Goal: Task Accomplishment & Management: Manage account settings

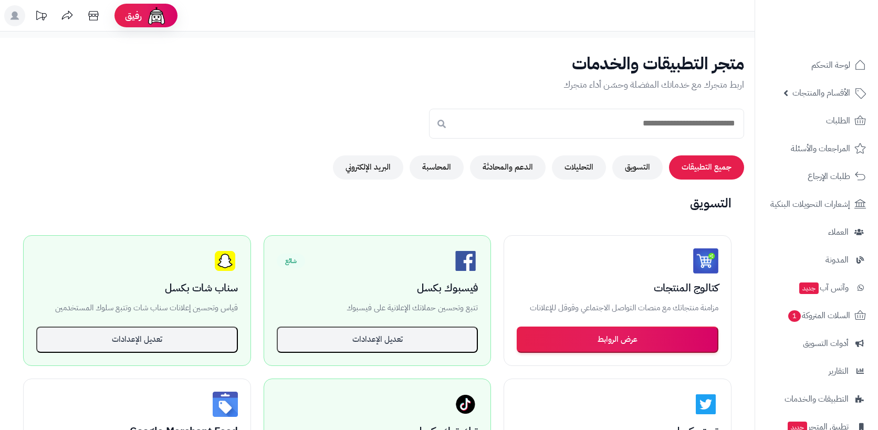
scroll to position [283, 0]
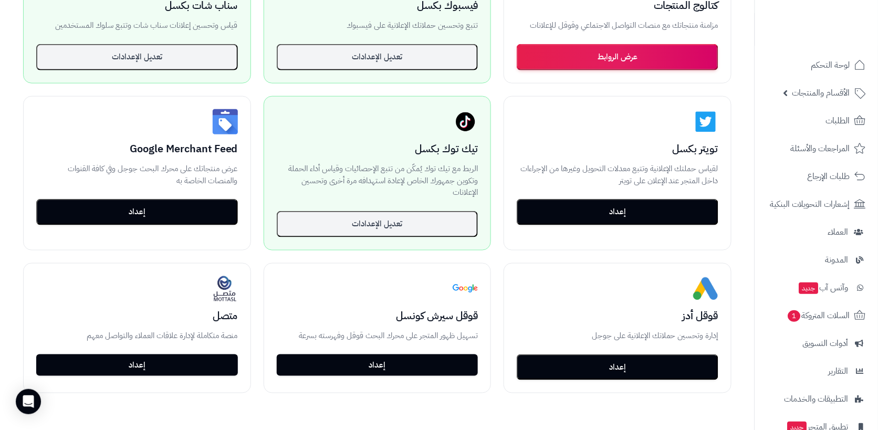
click at [671, 372] on button "إعداد" at bounding box center [618, 368] width 202 height 26
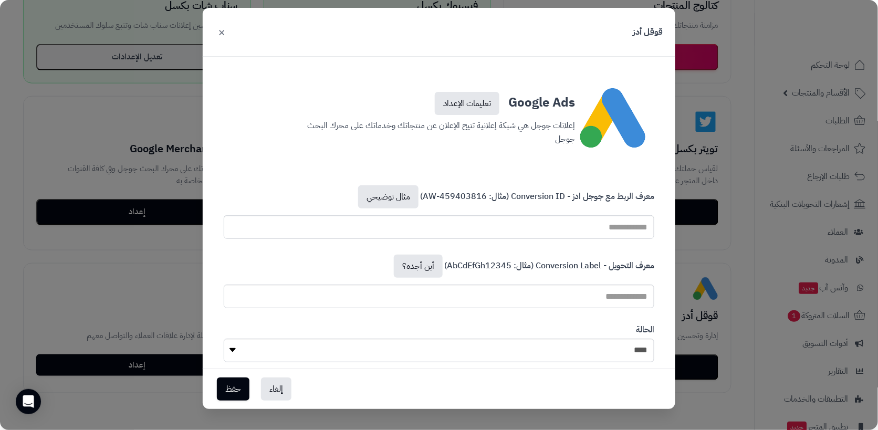
scroll to position [35, 0]
click at [394, 185] on link "مثال توضيحي" at bounding box center [388, 196] width 60 height 23
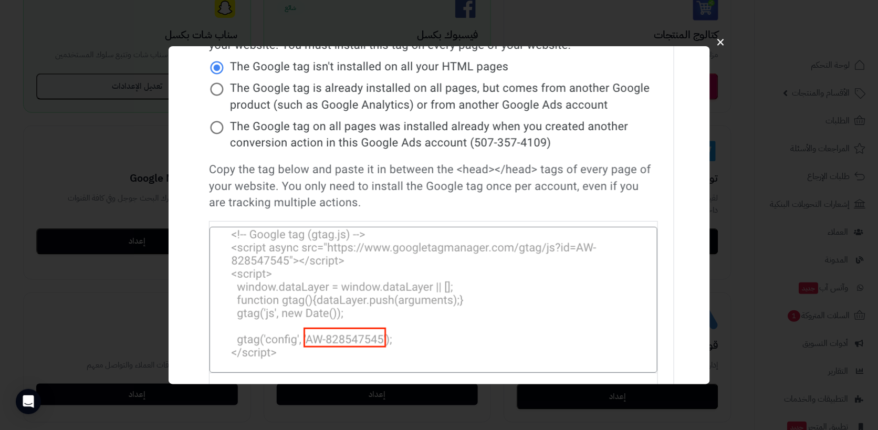
scroll to position [246, 0]
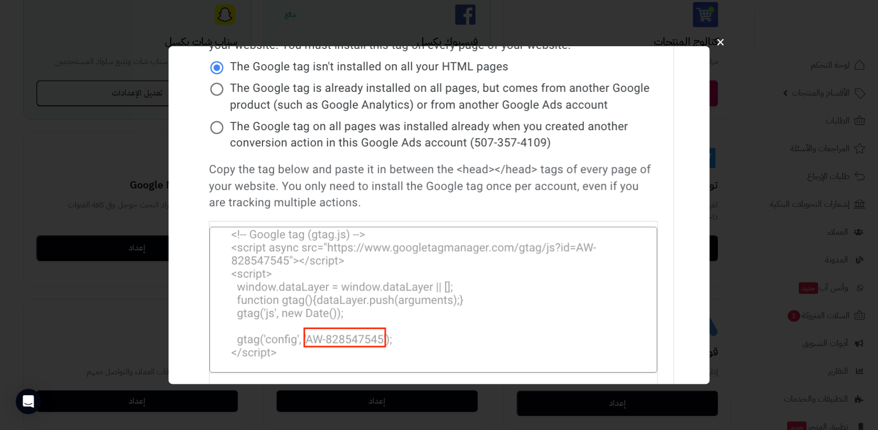
click at [735, 230] on div "×" at bounding box center [439, 215] width 878 height 430
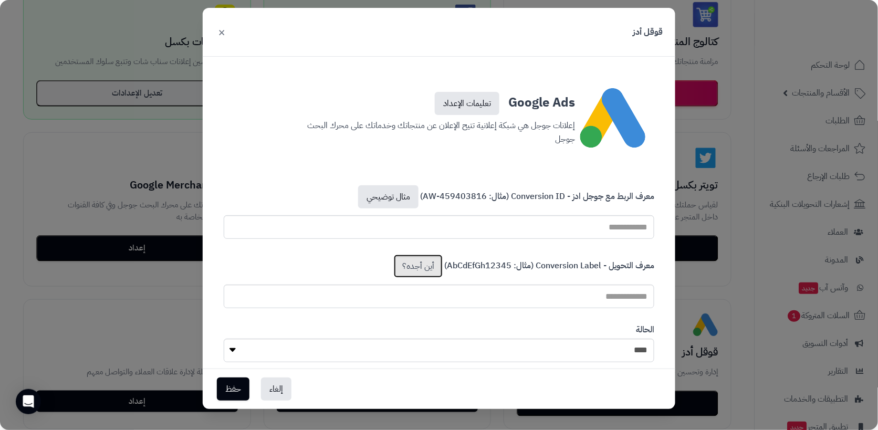
click at [422, 255] on link "أين أجده؟" at bounding box center [418, 266] width 49 height 23
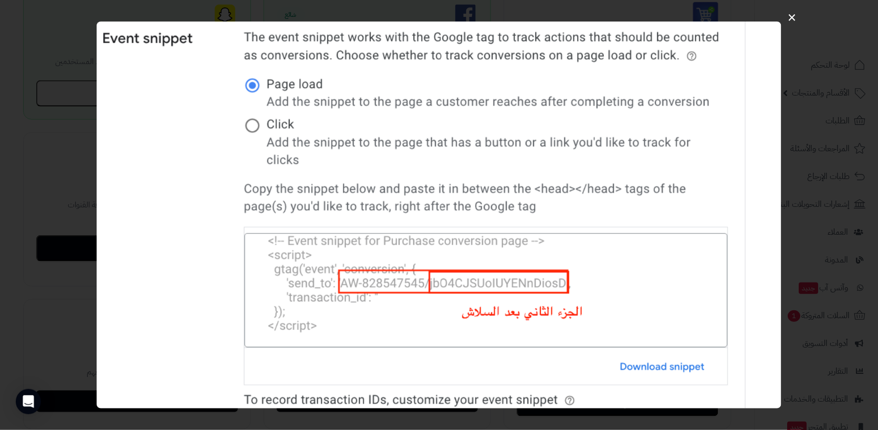
scroll to position [218, 0]
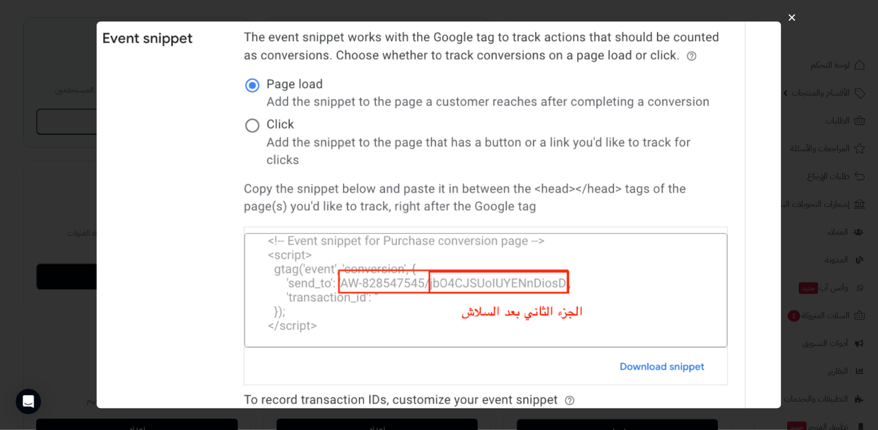
click at [832, 398] on div "×" at bounding box center [439, 215] width 878 height 430
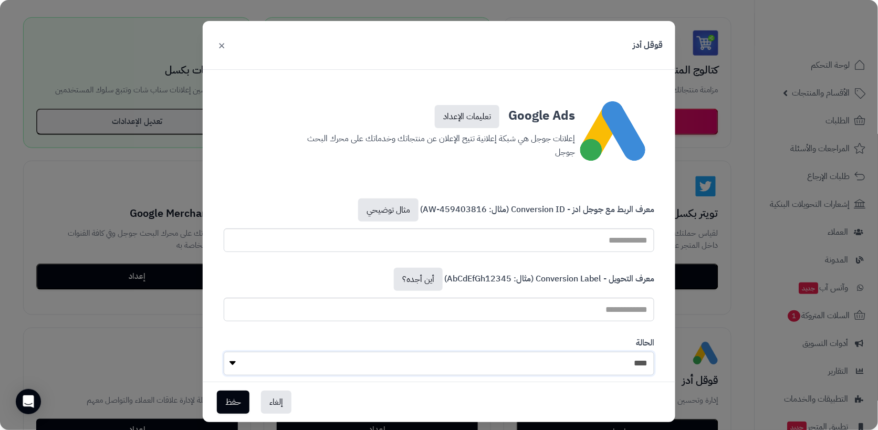
click at [636, 373] on select "**** ****" at bounding box center [439, 364] width 431 height 24
click at [644, 410] on div "إلغاء حفظ" at bounding box center [439, 402] width 473 height 40
click at [489, 121] on link "تعليمات الإعداد" at bounding box center [467, 116] width 65 height 23
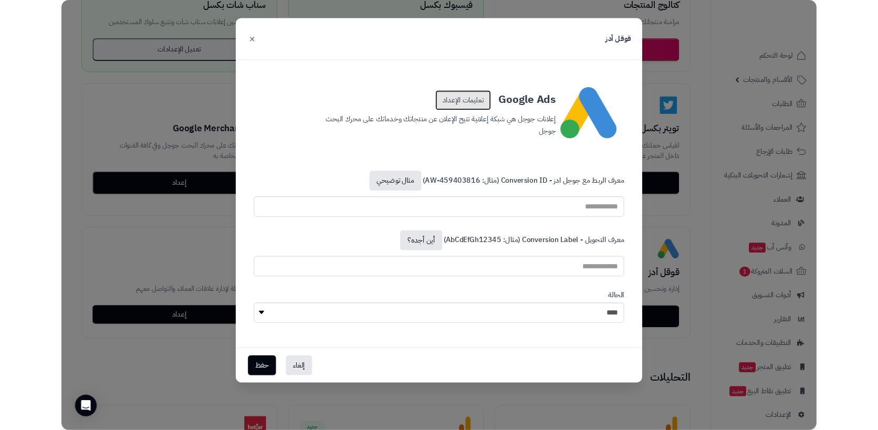
scroll to position [288, 0]
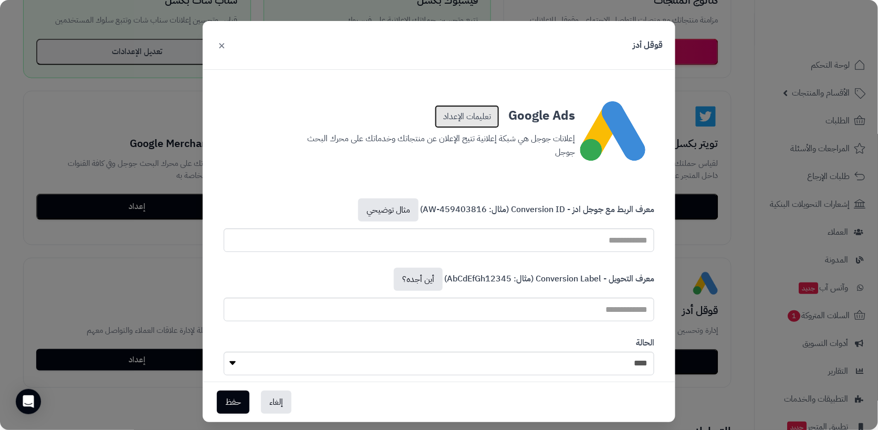
click at [475, 118] on link "تعليمات الإعداد" at bounding box center [467, 116] width 65 height 23
paste input "**********"
type input "**********"
click at [469, 121] on link "تعليمات الإعداد" at bounding box center [467, 116] width 65 height 23
click at [427, 284] on link "أين أجده؟" at bounding box center [418, 279] width 49 height 23
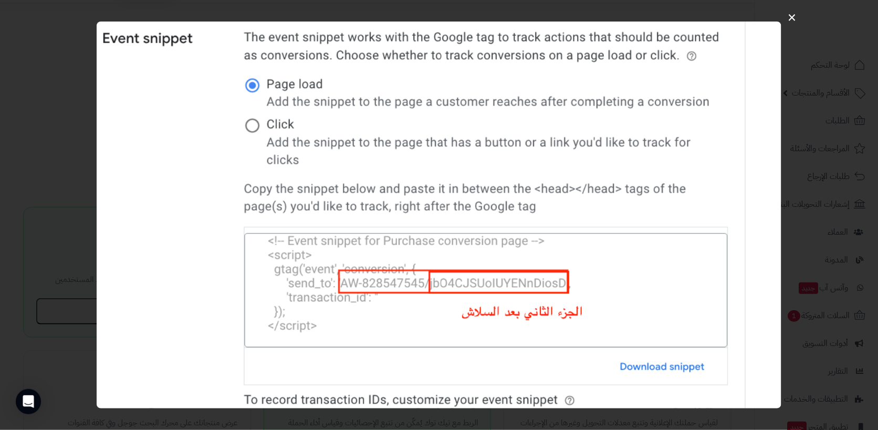
scroll to position [26, 0]
click at [451, 128] on img at bounding box center [439, 215] width 685 height 387
click at [24, 270] on div "×" at bounding box center [439, 215] width 878 height 430
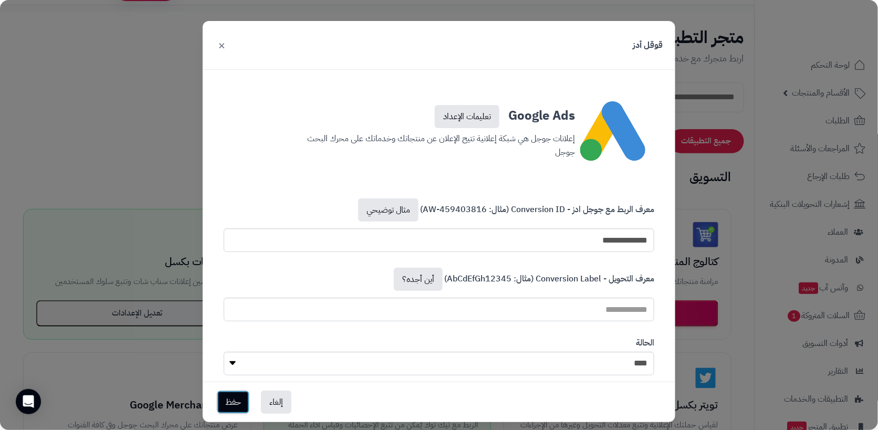
click at [232, 414] on button "حفظ" at bounding box center [233, 402] width 33 height 23
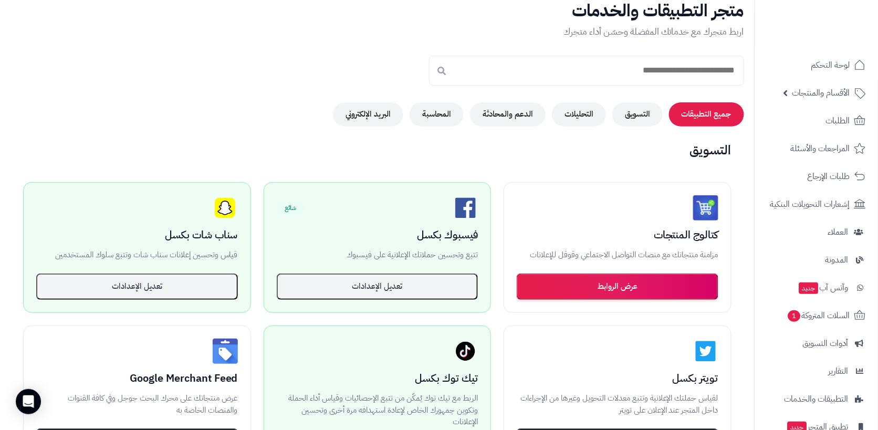
scroll to position [123, 0]
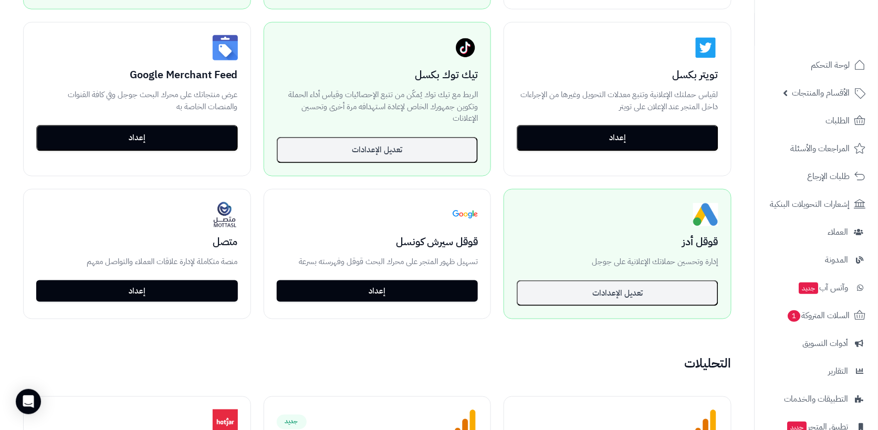
scroll to position [358, 0]
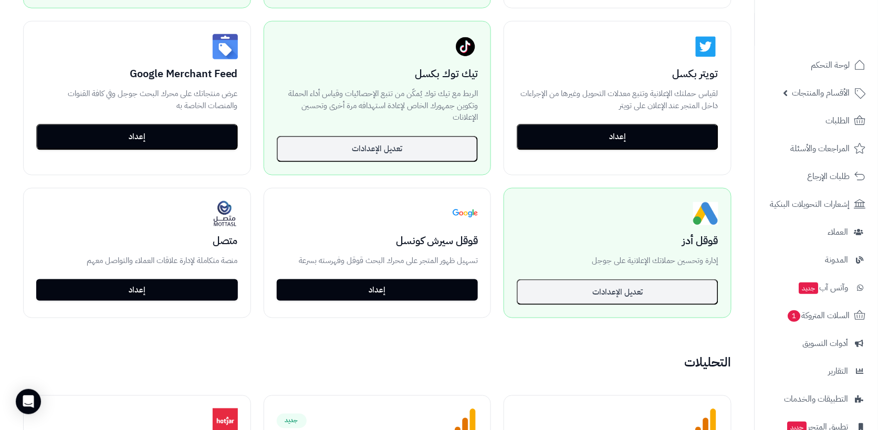
click at [650, 295] on button "تعديل الإعدادات" at bounding box center [618, 293] width 202 height 26
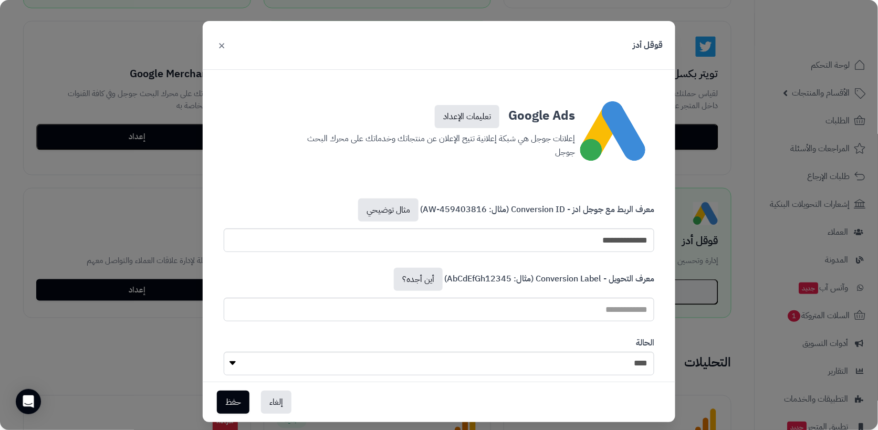
scroll to position [35, 0]
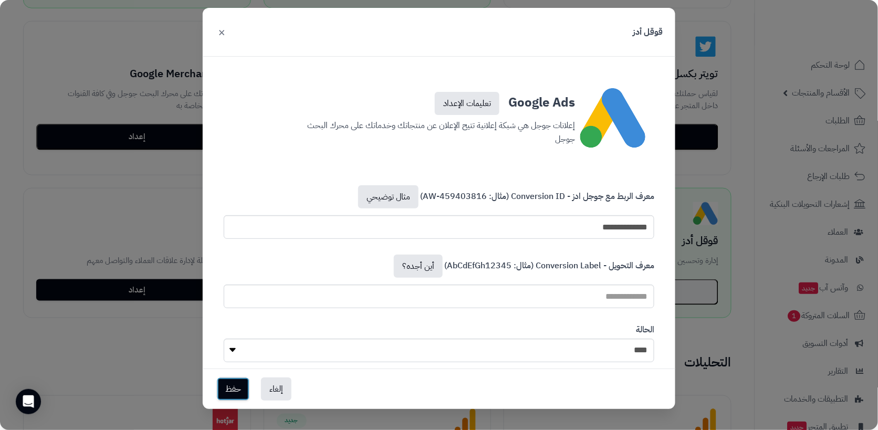
click at [228, 395] on button "حفظ" at bounding box center [233, 389] width 33 height 23
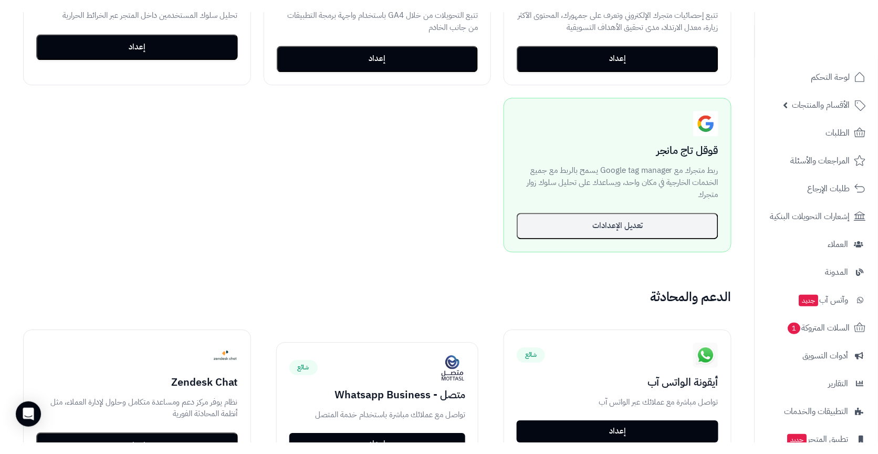
scroll to position [832, 0]
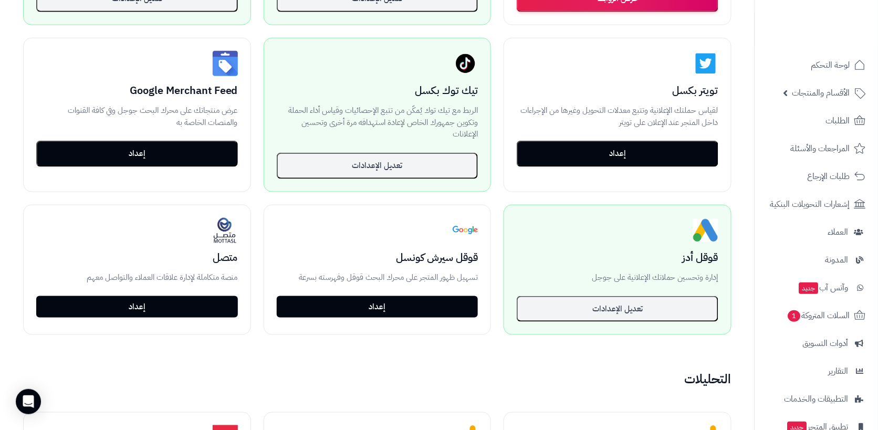
scroll to position [336, 0]
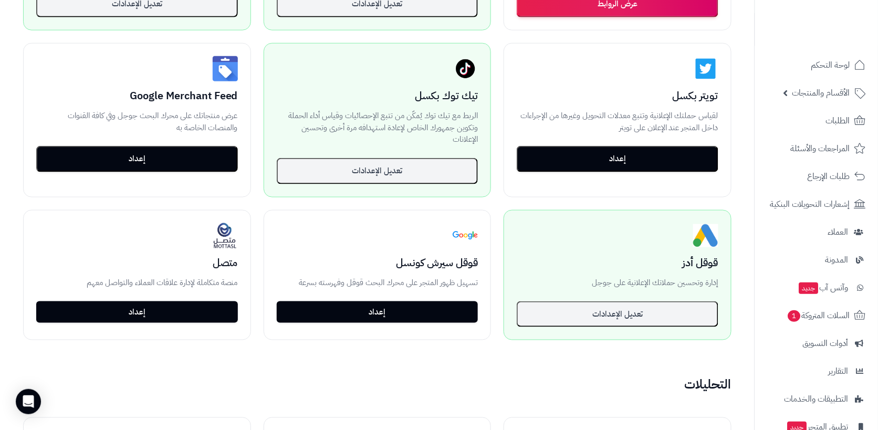
click at [640, 320] on button "تعديل الإعدادات" at bounding box center [618, 315] width 202 height 26
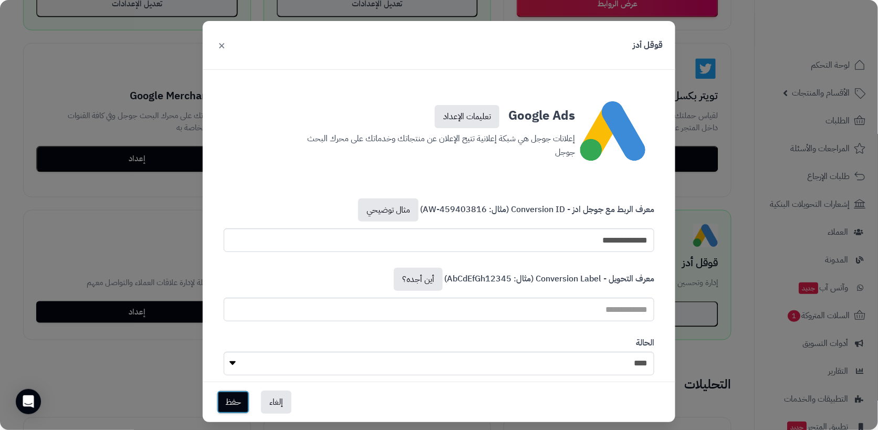
click at [234, 414] on button "حفظ" at bounding box center [233, 402] width 33 height 23
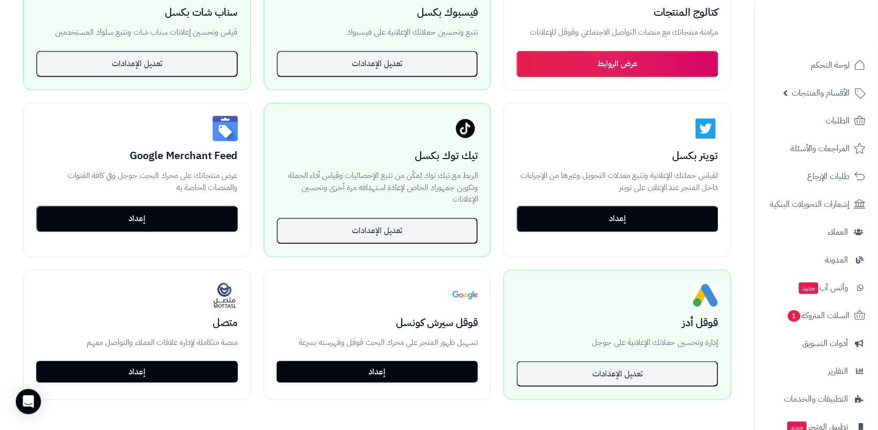
scroll to position [283, 0]
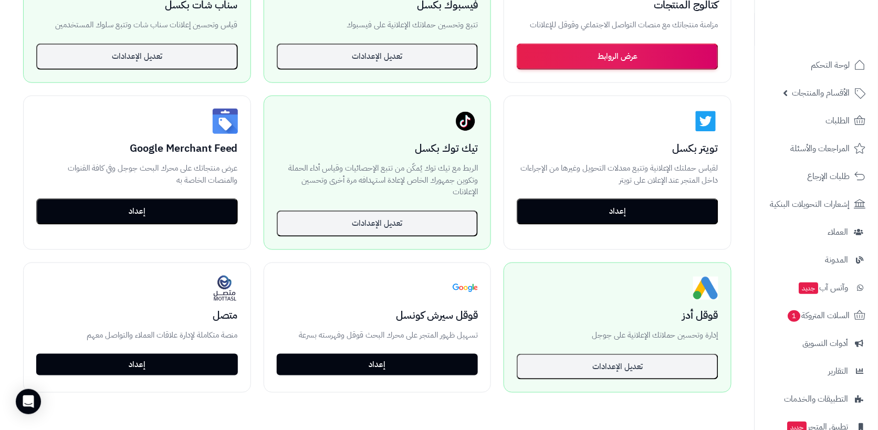
click at [435, 374] on link "إعداد" at bounding box center [378, 365] width 202 height 22
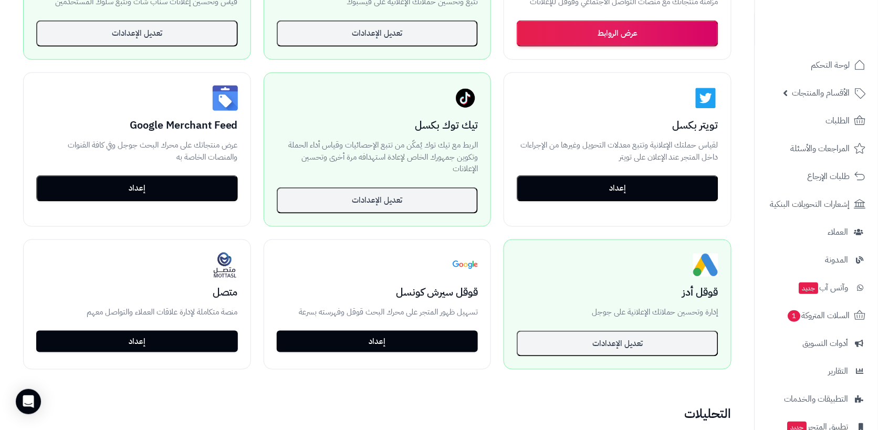
scroll to position [353, 0]
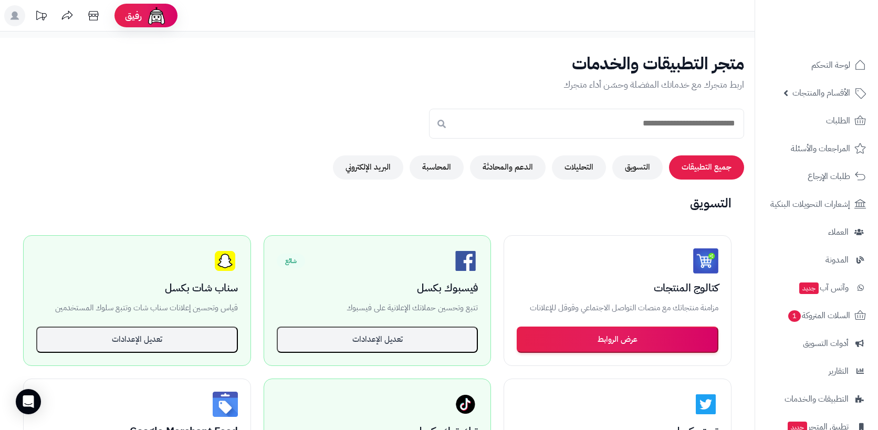
scroll to position [353, 0]
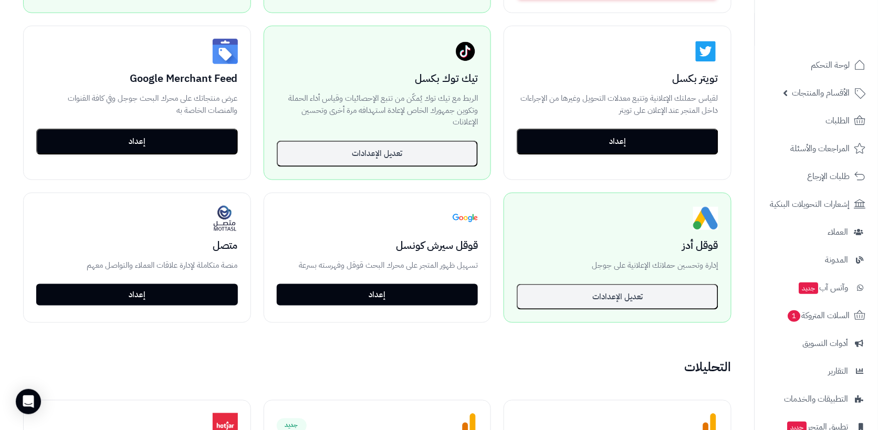
click at [664, 300] on button "تعديل الإعدادات" at bounding box center [618, 297] width 202 height 26
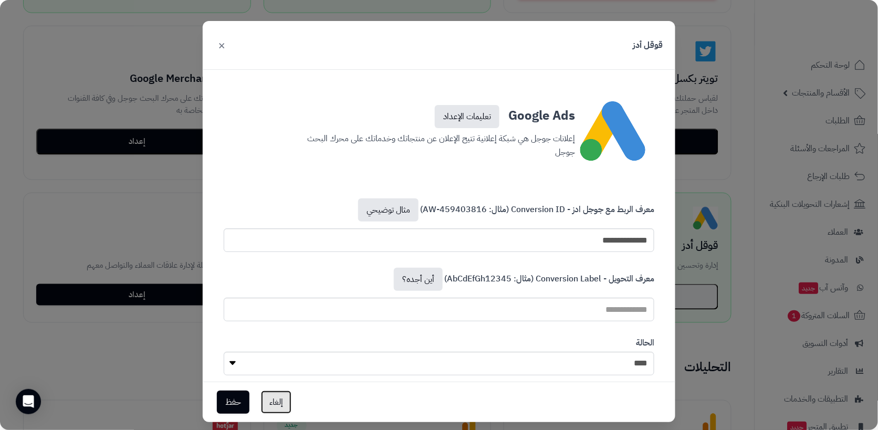
click at [283, 414] on button "إلغاء" at bounding box center [276, 402] width 30 height 23
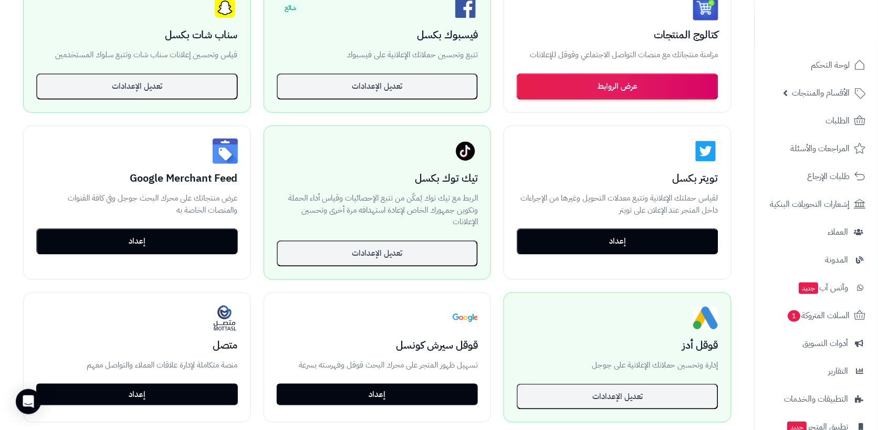
scroll to position [260, 0]
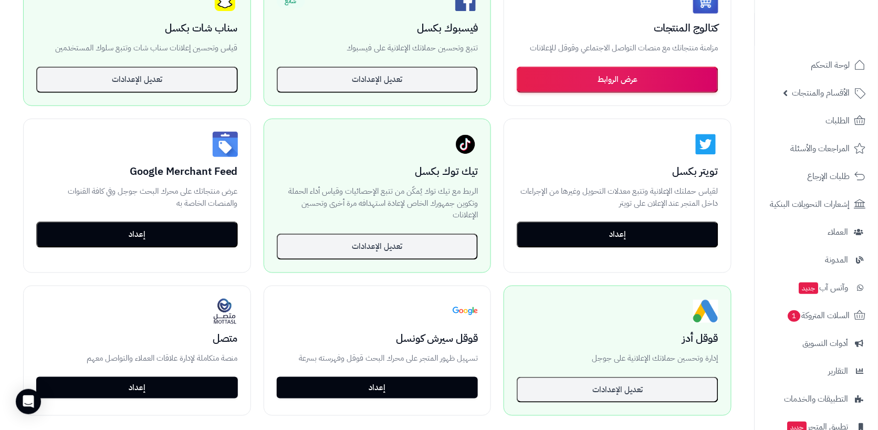
click at [444, 247] on button "تعديل الإعدادات" at bounding box center [378, 247] width 202 height 26
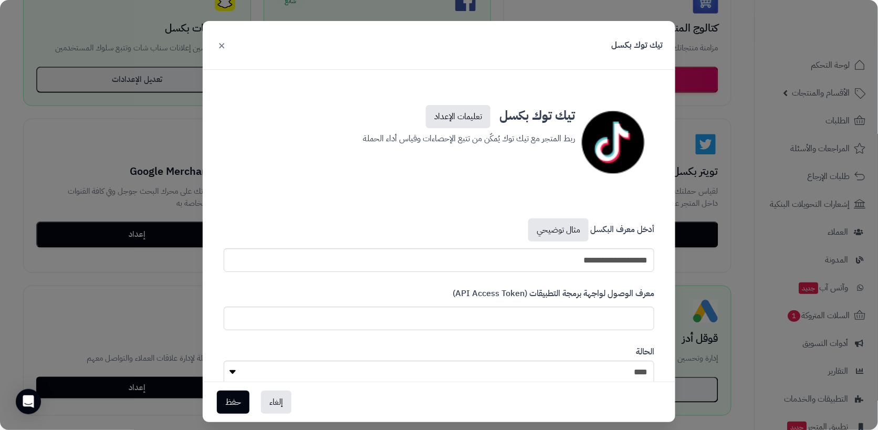
click at [221, 39] on button "×" at bounding box center [221, 45] width 13 height 23
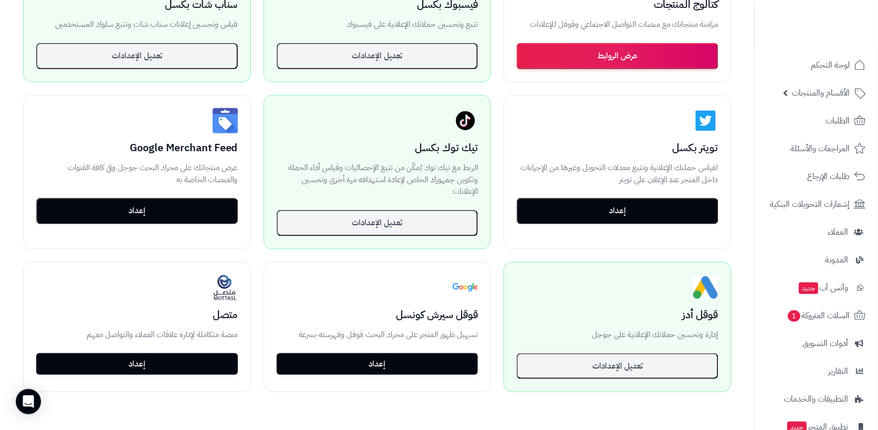
scroll to position [330, 0]
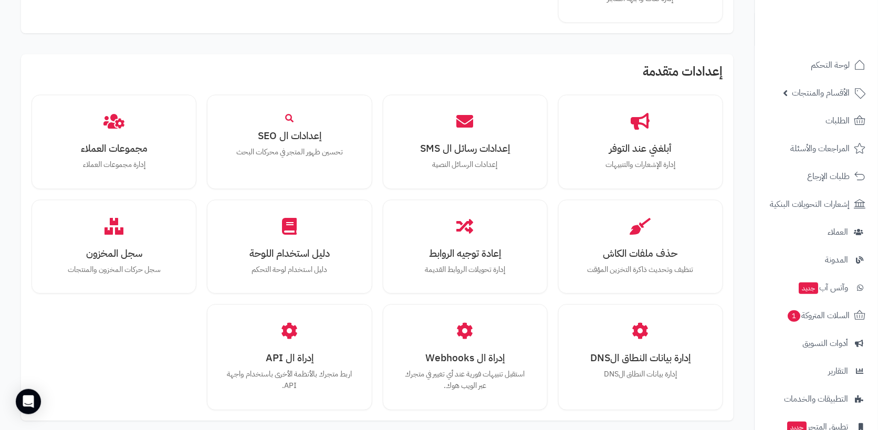
scroll to position [836, 0]
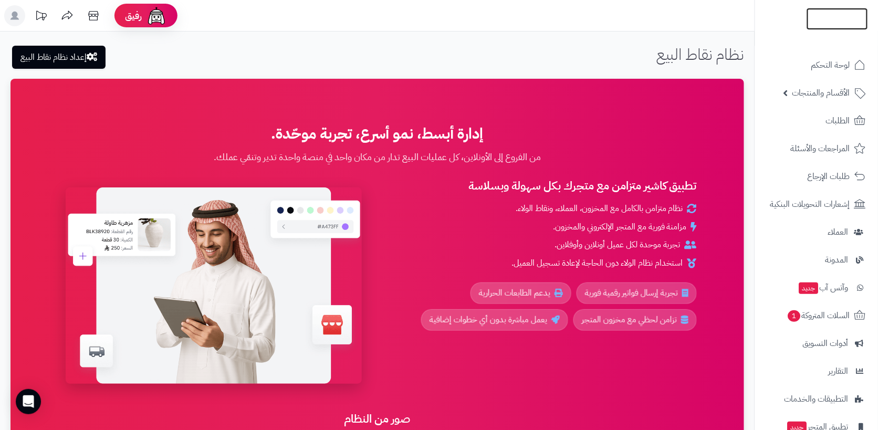
click at [825, 28] on img at bounding box center [837, 31] width 61 height 22
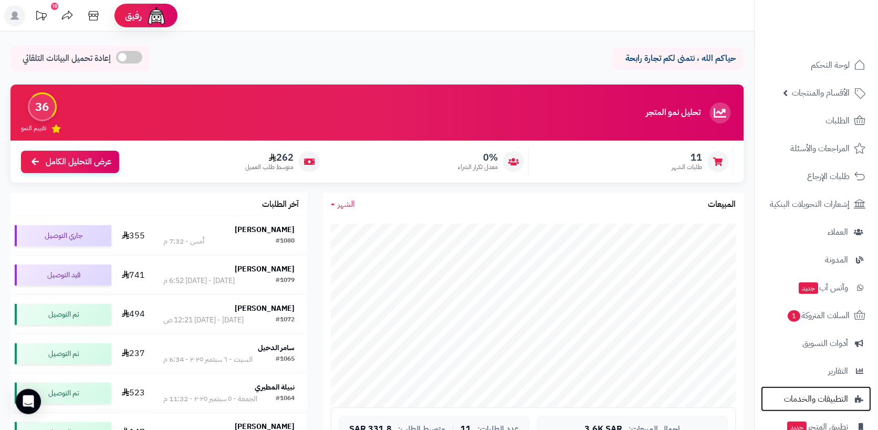
click at [828, 394] on span "التطبيقات والخدمات" at bounding box center [817, 399] width 64 height 15
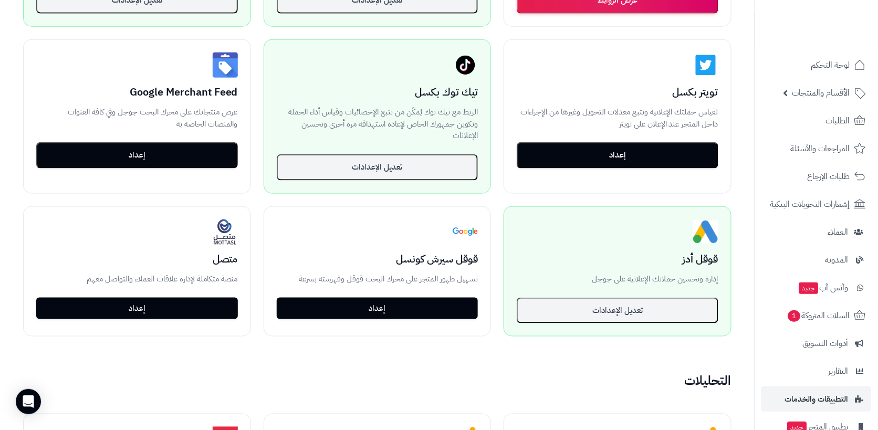
scroll to position [327, 0]
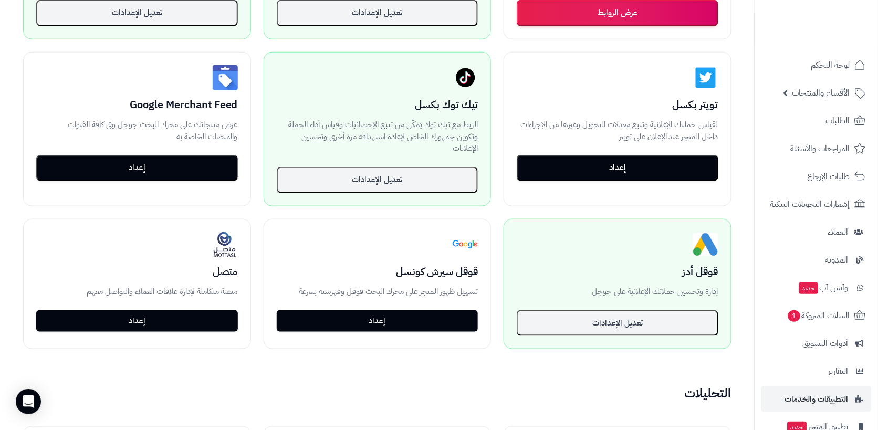
click at [206, 165] on button "إعداد" at bounding box center [137, 168] width 202 height 26
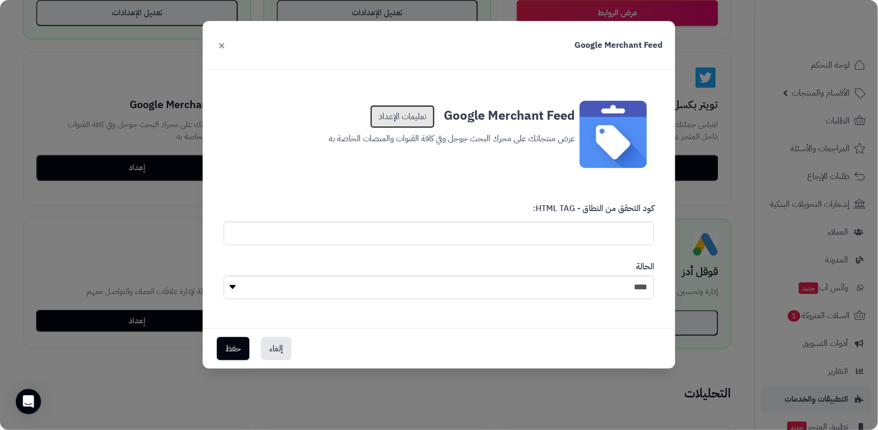
click at [411, 107] on link "تعليمات الإعداد" at bounding box center [402, 116] width 65 height 23
paste input "**********"
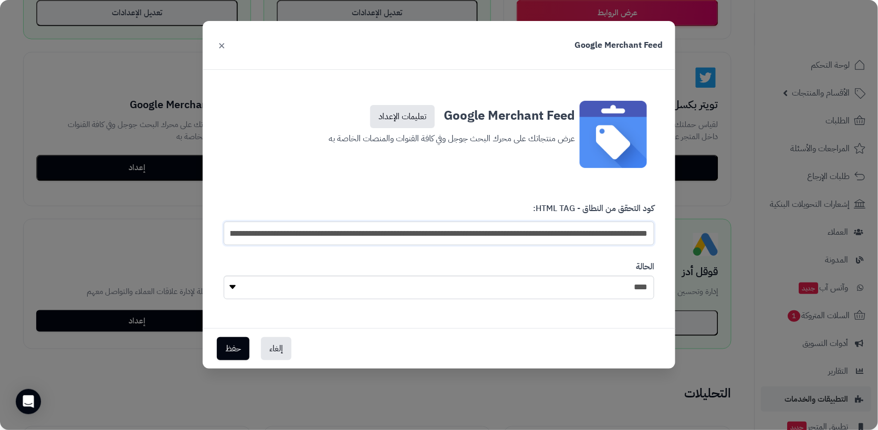
scroll to position [0, -665]
type input "**********"
click at [233, 358] on button "حفظ" at bounding box center [233, 348] width 33 height 23
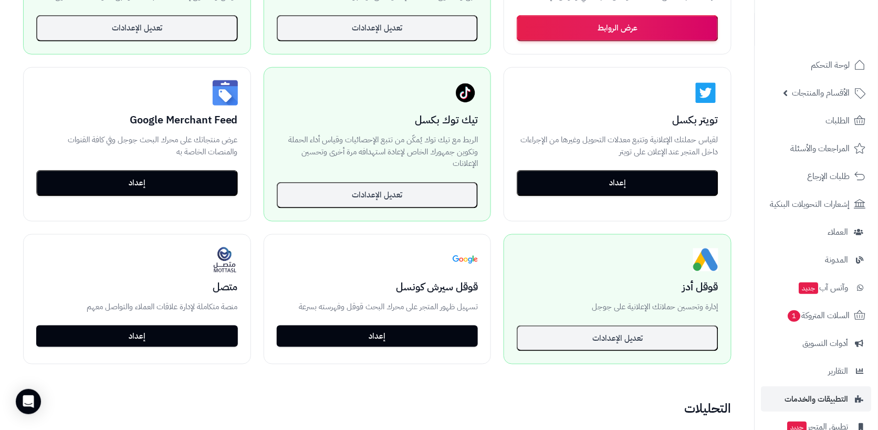
scroll to position [278, 0]
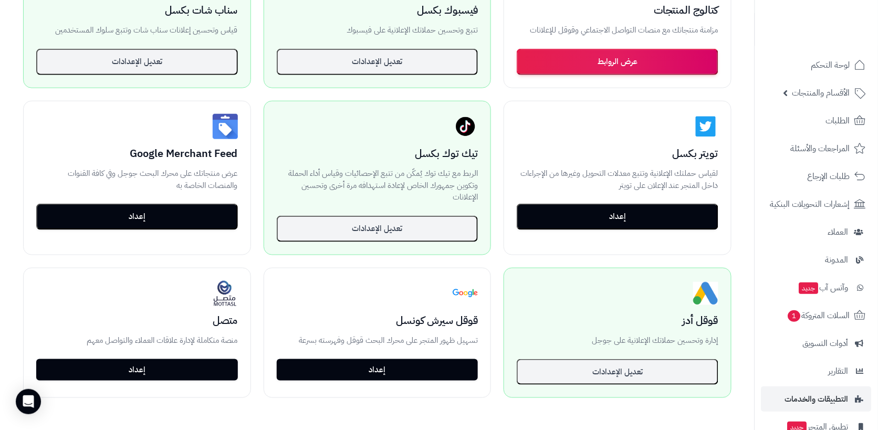
click at [201, 216] on button "إعداد" at bounding box center [137, 217] width 202 height 26
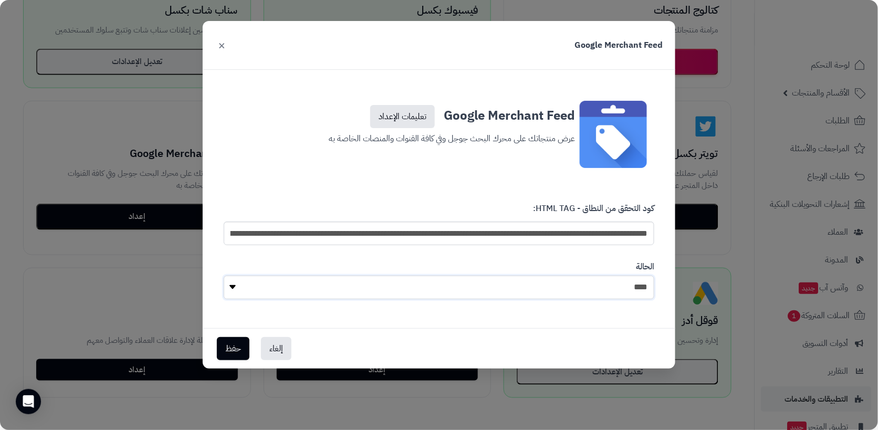
click at [415, 285] on select "**** ****" at bounding box center [439, 288] width 431 height 24
select select "*"
click at [224, 276] on select "**** ****" at bounding box center [439, 288] width 431 height 24
click at [235, 347] on button "حفظ" at bounding box center [233, 348] width 33 height 23
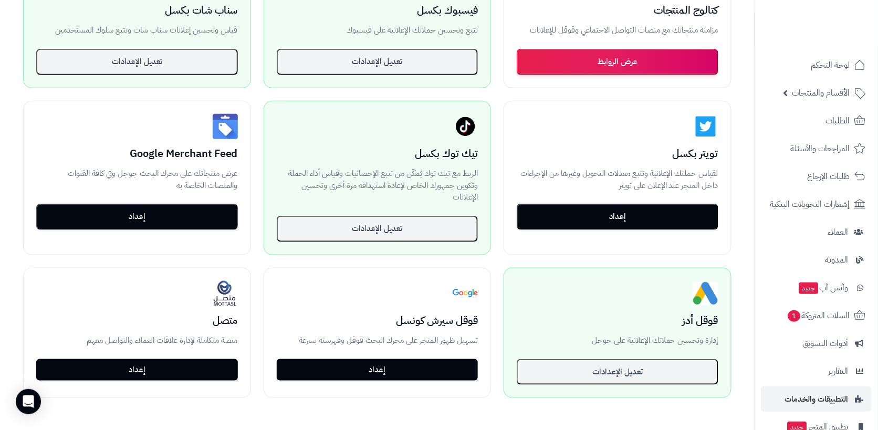
click at [193, 219] on button "إعداد" at bounding box center [137, 217] width 202 height 26
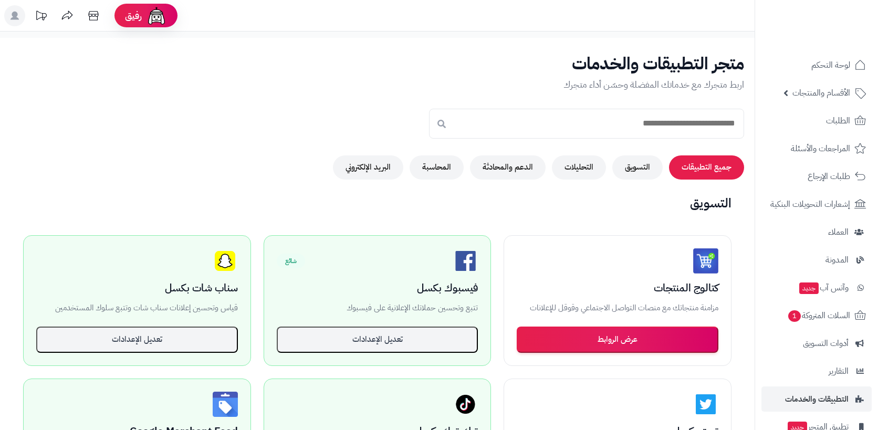
scroll to position [278, 0]
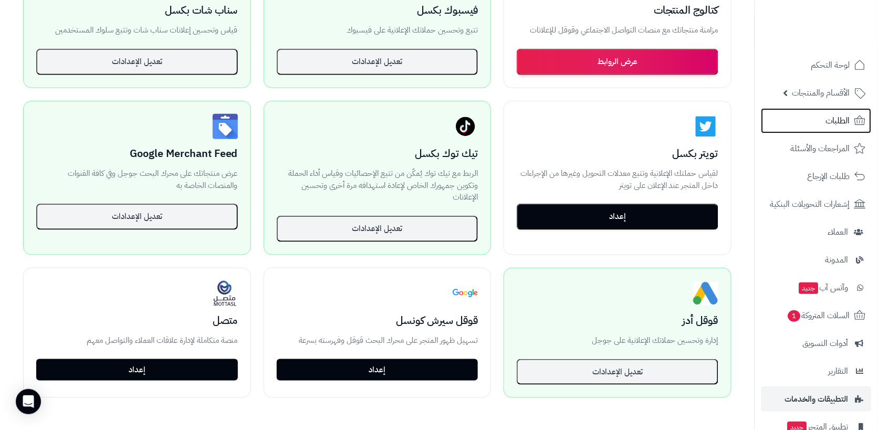
click at [832, 122] on span "الطلبات" at bounding box center [838, 120] width 24 height 15
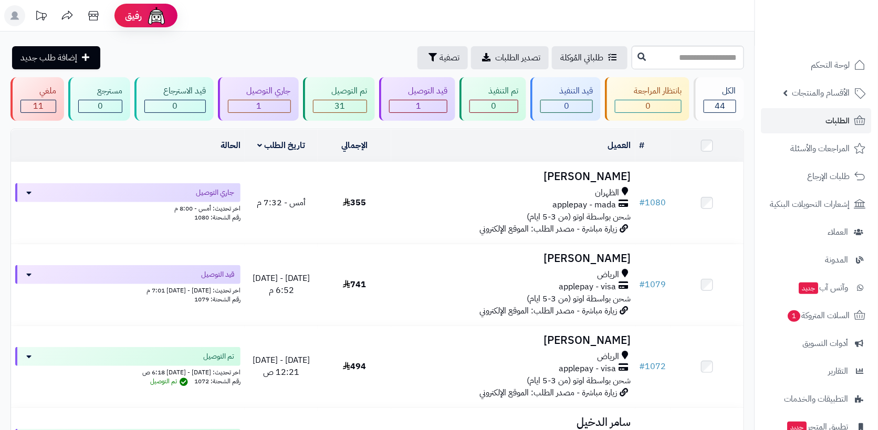
click at [837, 89] on span "الأقسام والمنتجات" at bounding box center [822, 93] width 58 height 15
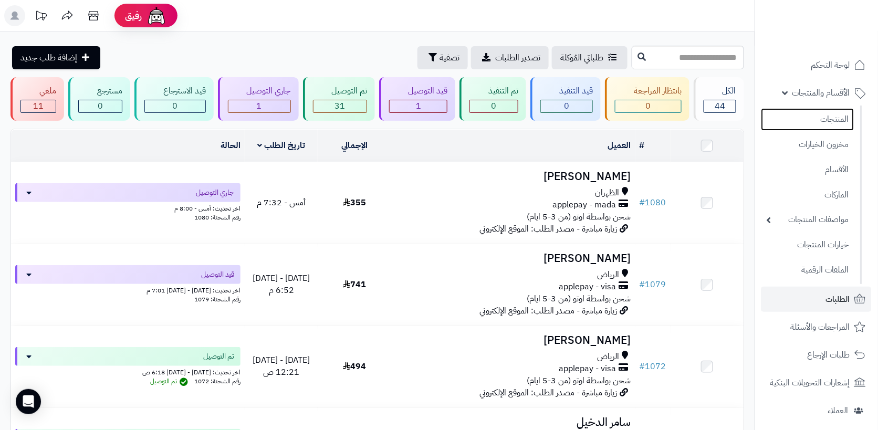
click at [840, 120] on link "المنتجات" at bounding box center [808, 119] width 93 height 23
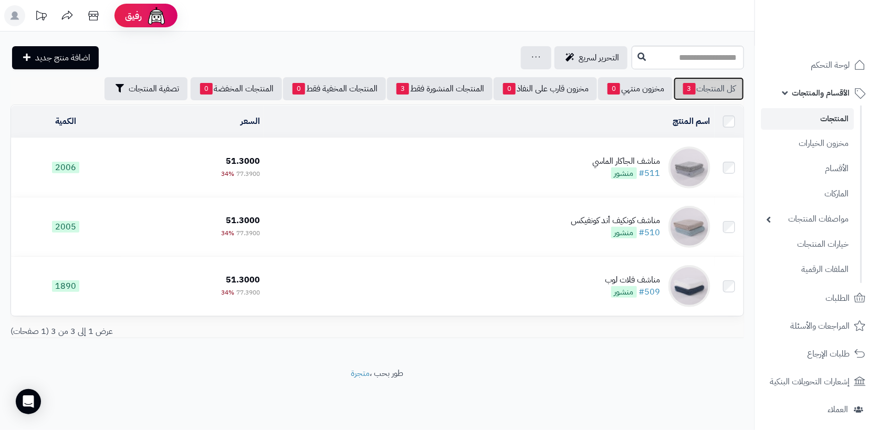
click at [720, 89] on link "كل المنتجات 3" at bounding box center [709, 88] width 70 height 23
click at [836, 30] on img at bounding box center [837, 41] width 61 height 22
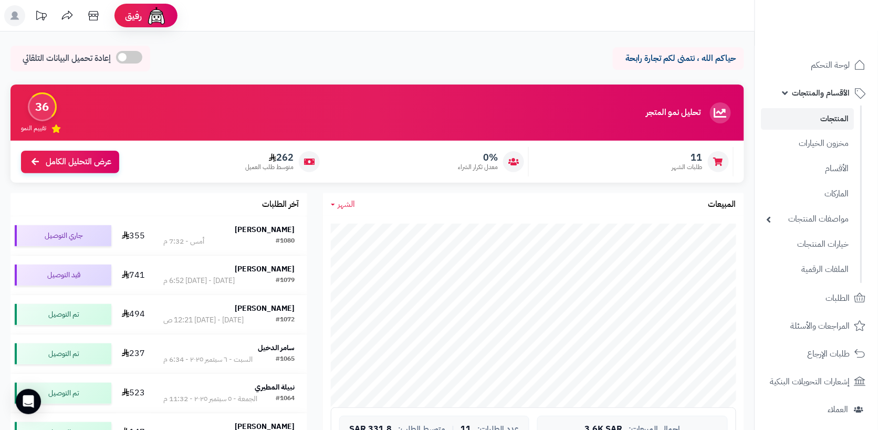
click at [845, 112] on link "المنتجات" at bounding box center [808, 119] width 93 height 22
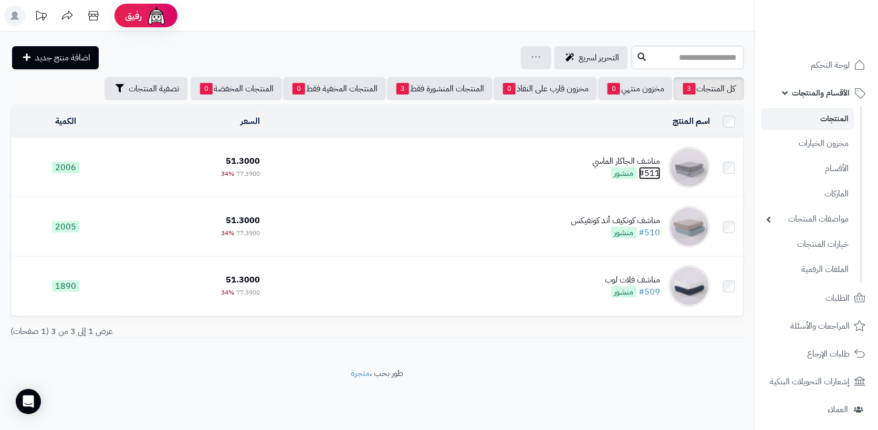
click at [645, 167] on link "#511" at bounding box center [650, 173] width 22 height 13
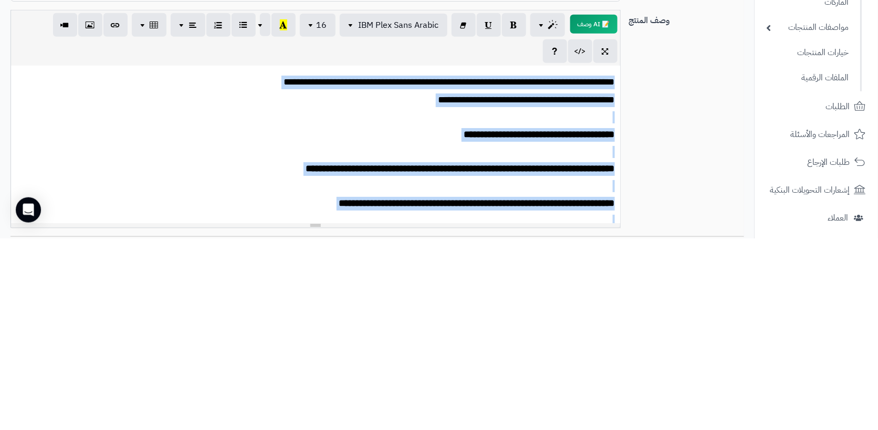
scroll to position [39, 0]
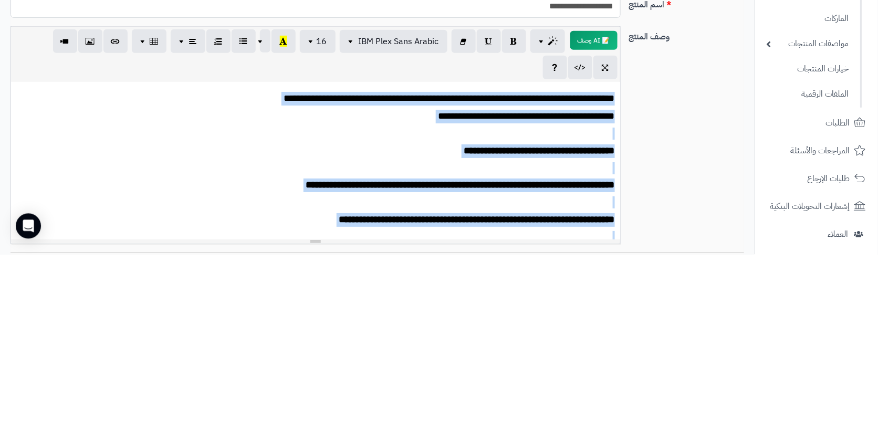
copy div "**********"
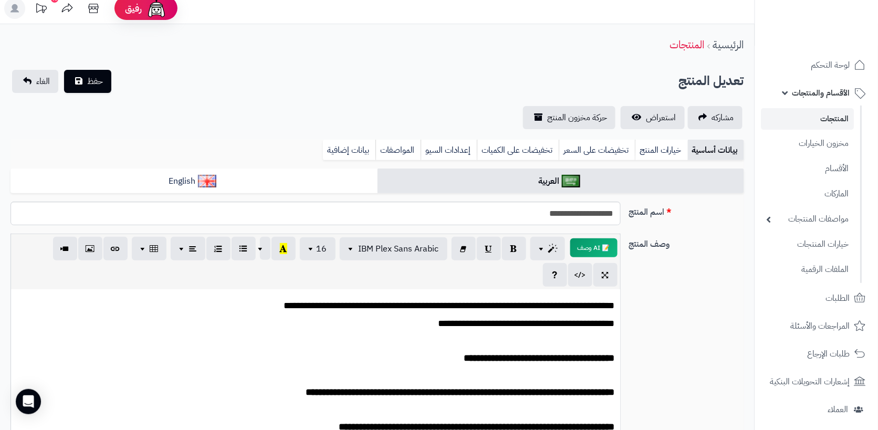
scroll to position [0, 0]
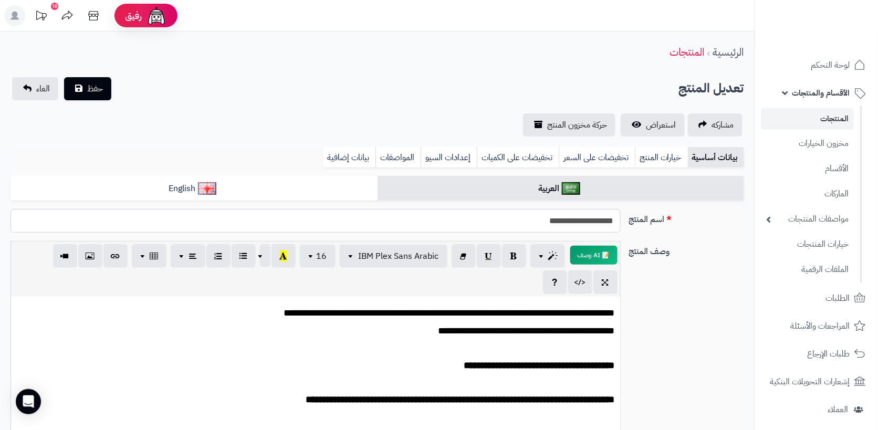
click at [660, 164] on link "خيارات المنتج" at bounding box center [661, 157] width 53 height 21
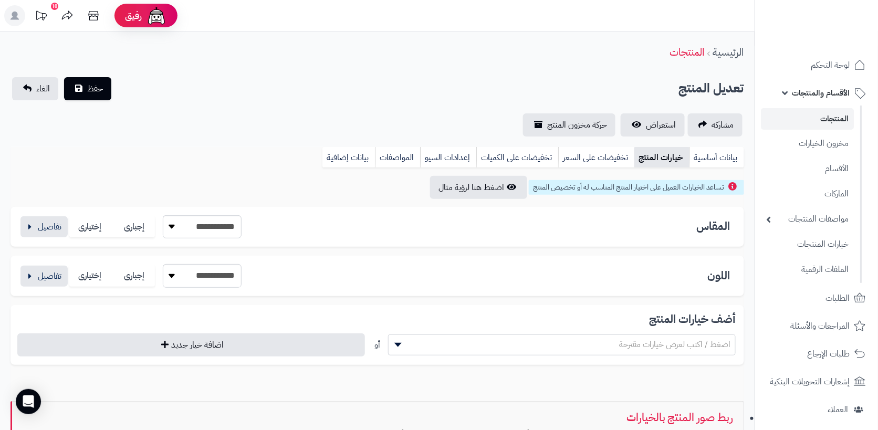
click at [353, 161] on link "بيانات إضافية" at bounding box center [349, 157] width 53 height 21
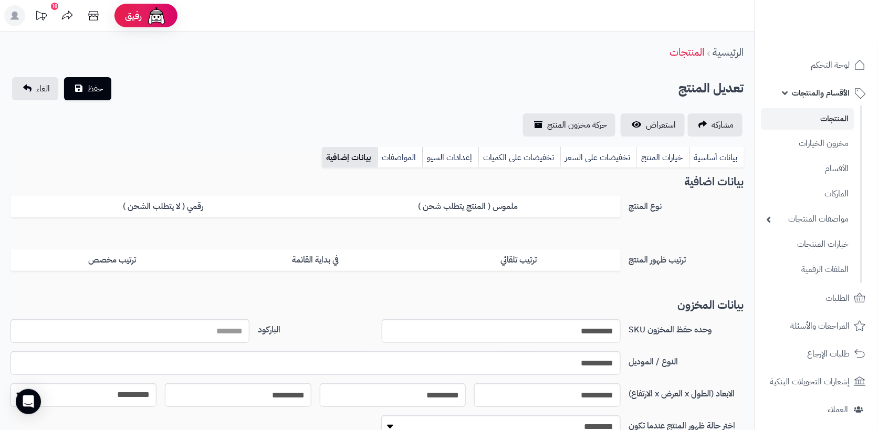
click at [835, 128] on link "المنتجات" at bounding box center [808, 119] width 93 height 22
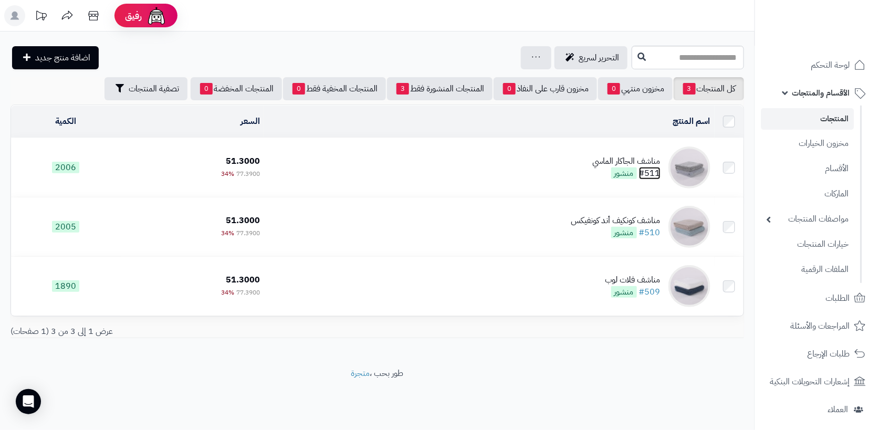
click at [649, 167] on link "#511" at bounding box center [650, 173] width 22 height 13
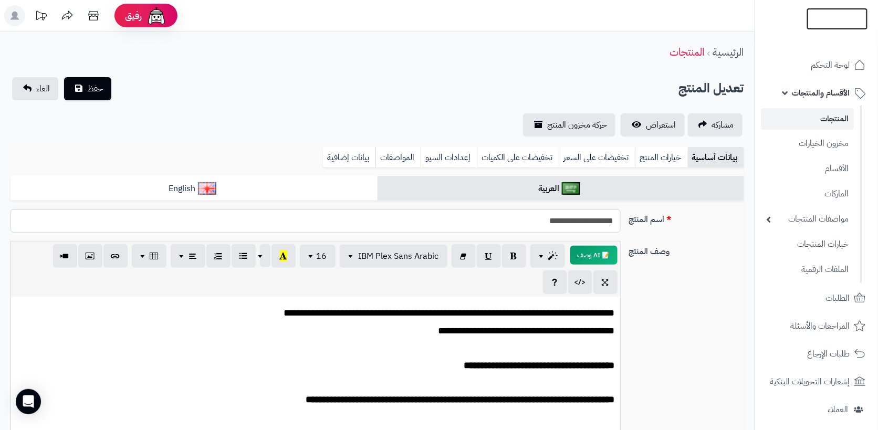
click at [846, 30] on img at bounding box center [837, 41] width 61 height 22
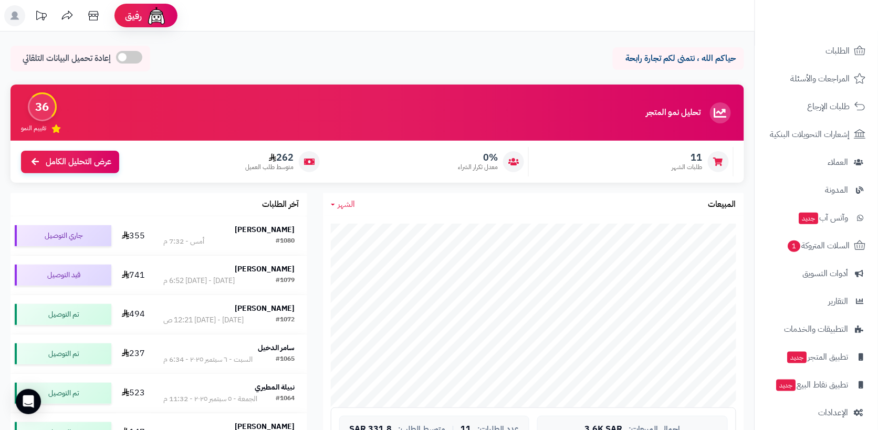
scroll to position [255, 0]
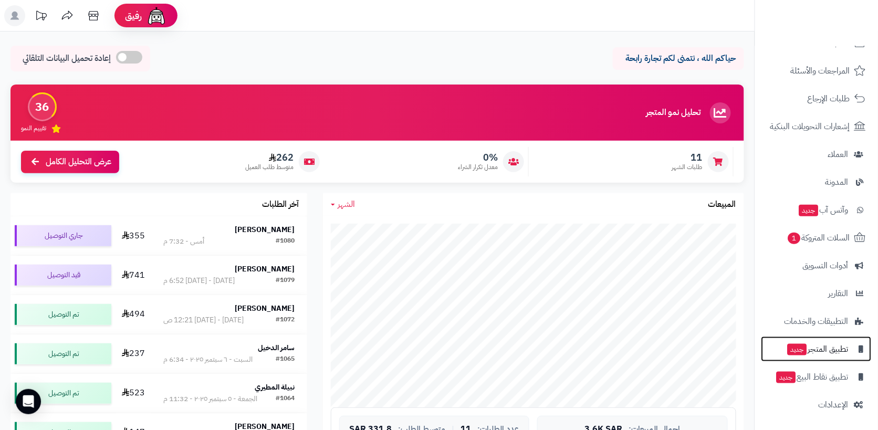
click at [835, 353] on span "تطبيق المتجر جديد" at bounding box center [818, 349] width 62 height 15
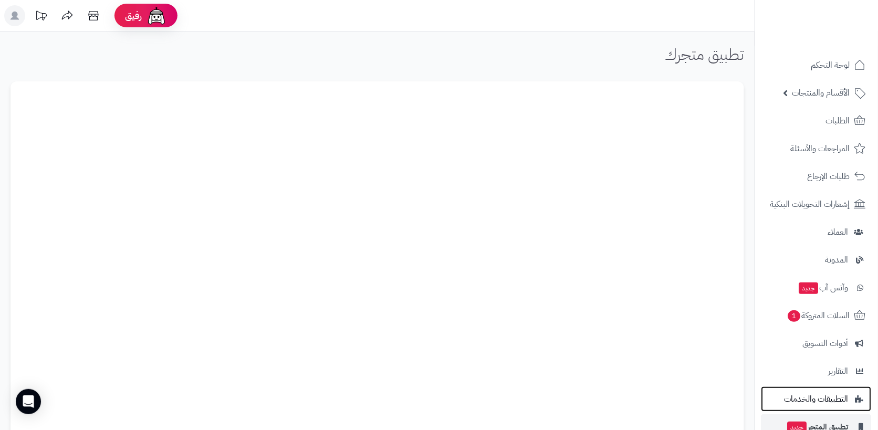
click at [818, 404] on span "التطبيقات والخدمات" at bounding box center [817, 399] width 64 height 15
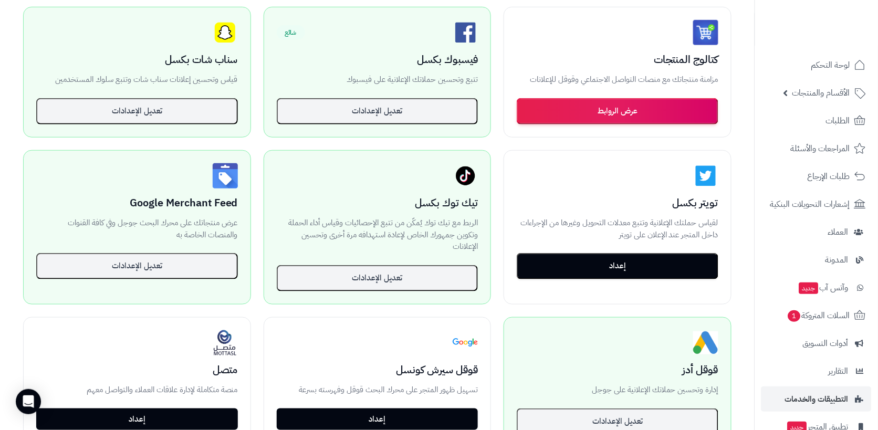
scroll to position [291, 0]
